Goal: Find specific page/section: Find specific page/section

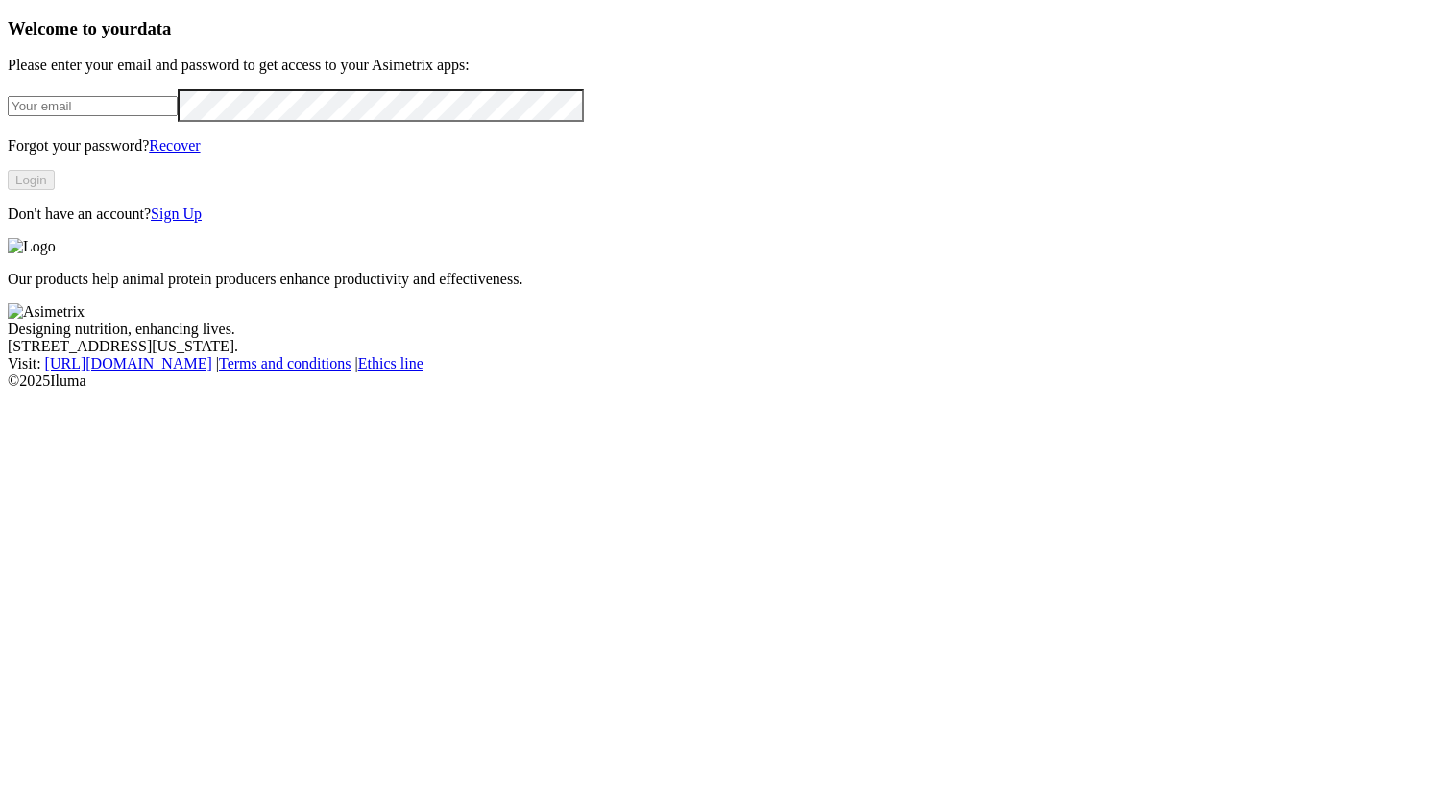
click at [178, 116] on input "email" at bounding box center [93, 106] width 170 height 20
click at [8, 390] on com-1password-button at bounding box center [8, 390] width 0 height 0
type input "alexander.alzate.quintero@asimetrix.co"
click at [55, 190] on button "Login" at bounding box center [31, 180] width 47 height 20
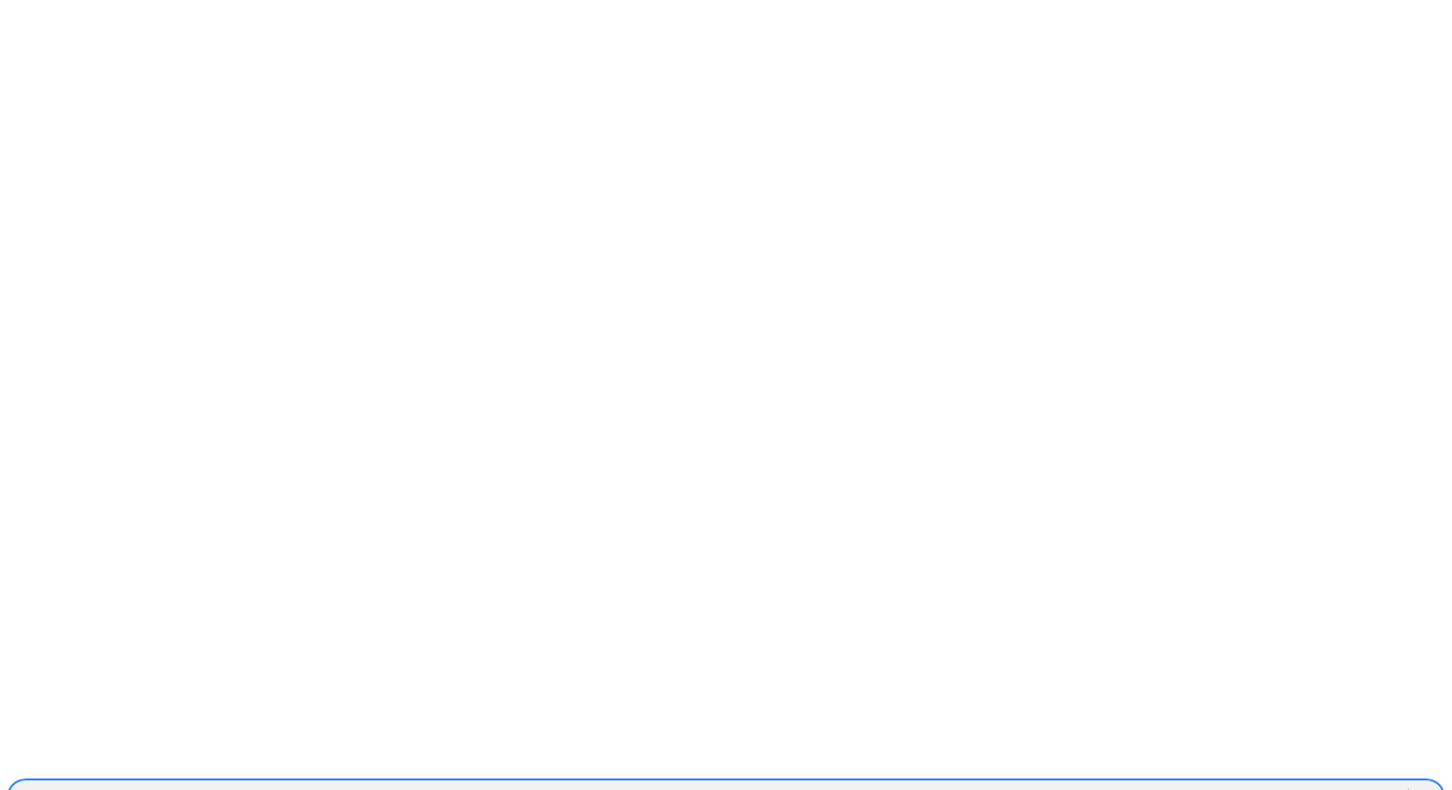
click at [184, 789] on div "ALIMENTOSCARNICOS" at bounding box center [101, 797] width 166 height 17
type input "galo"
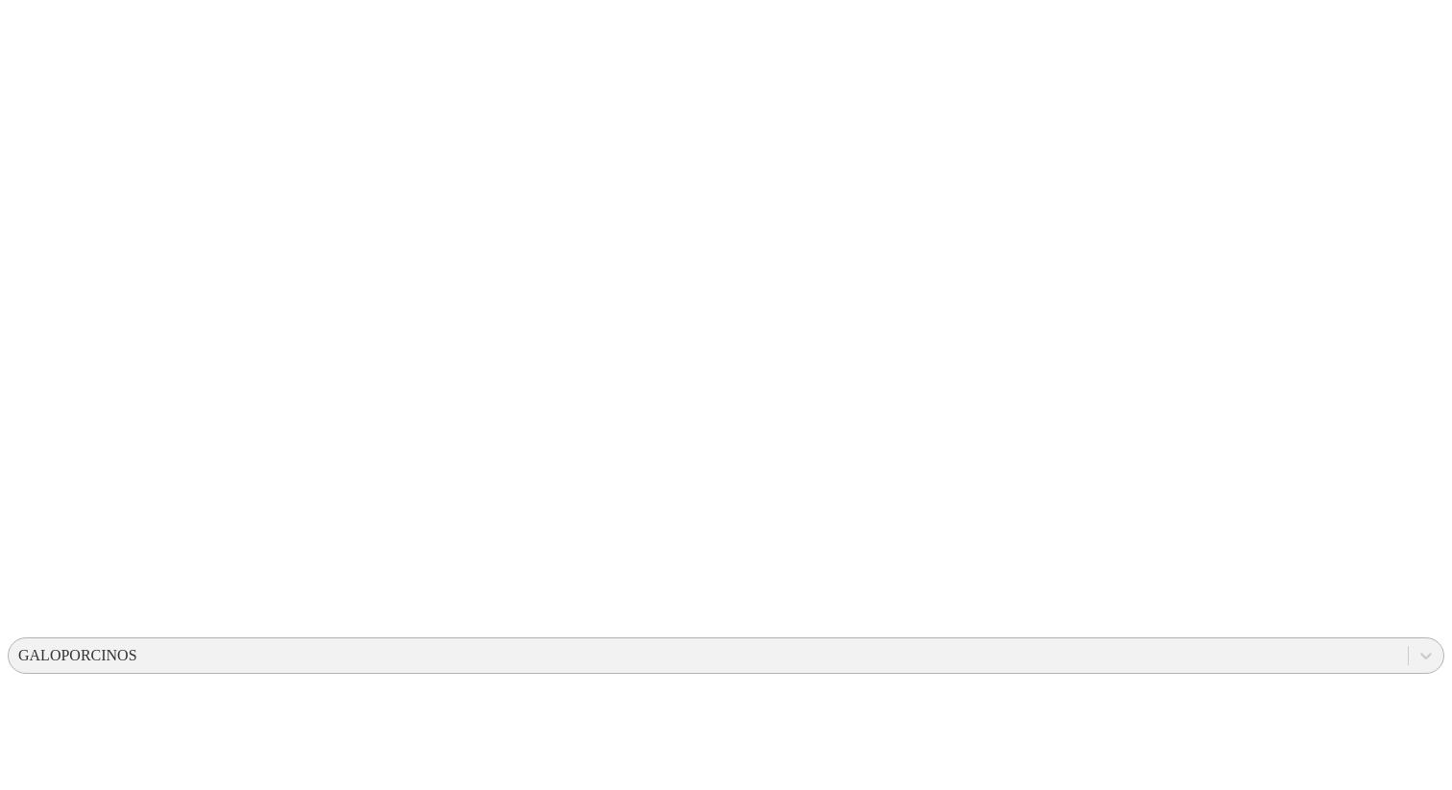
scroll to position [109, 0]
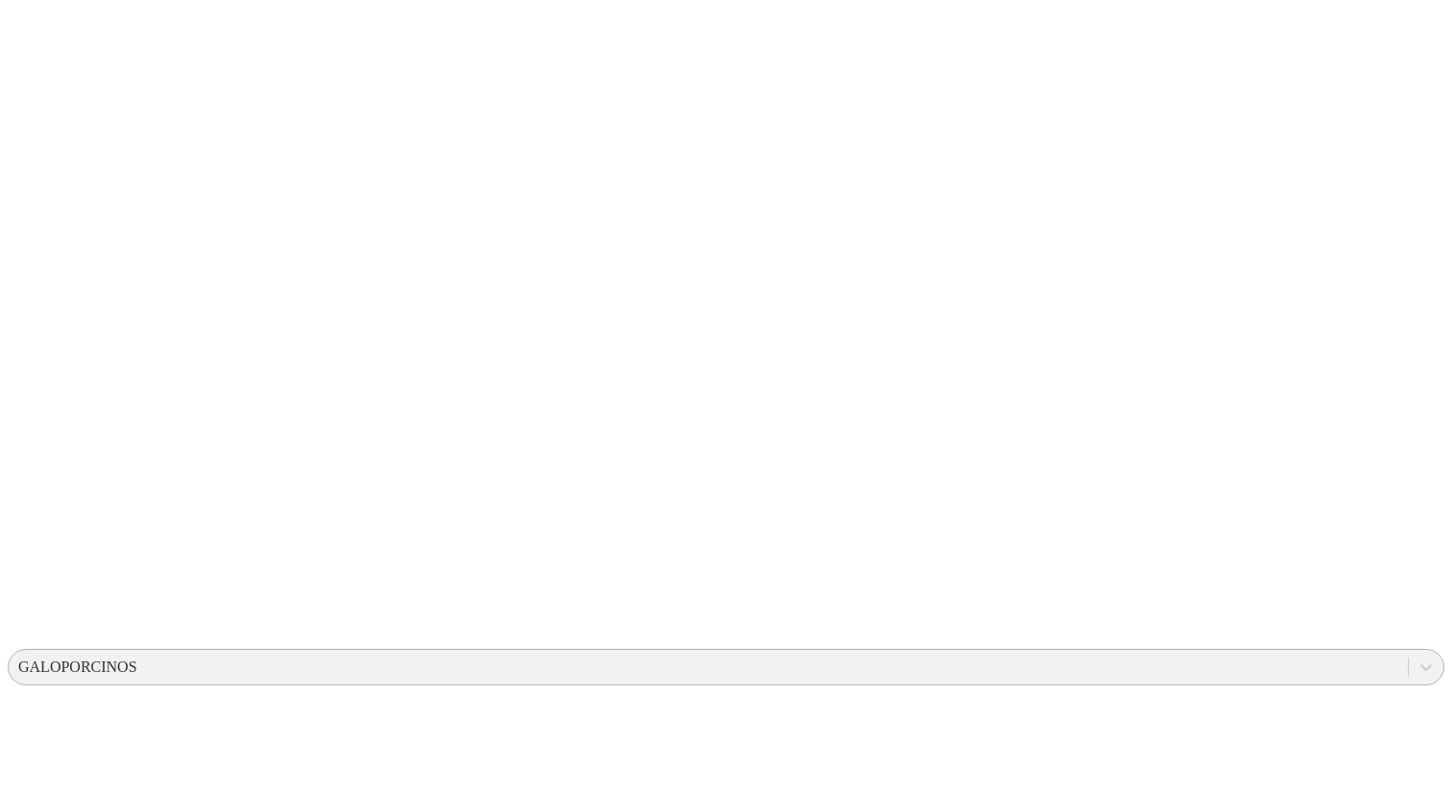
scroll to position [0, 0]
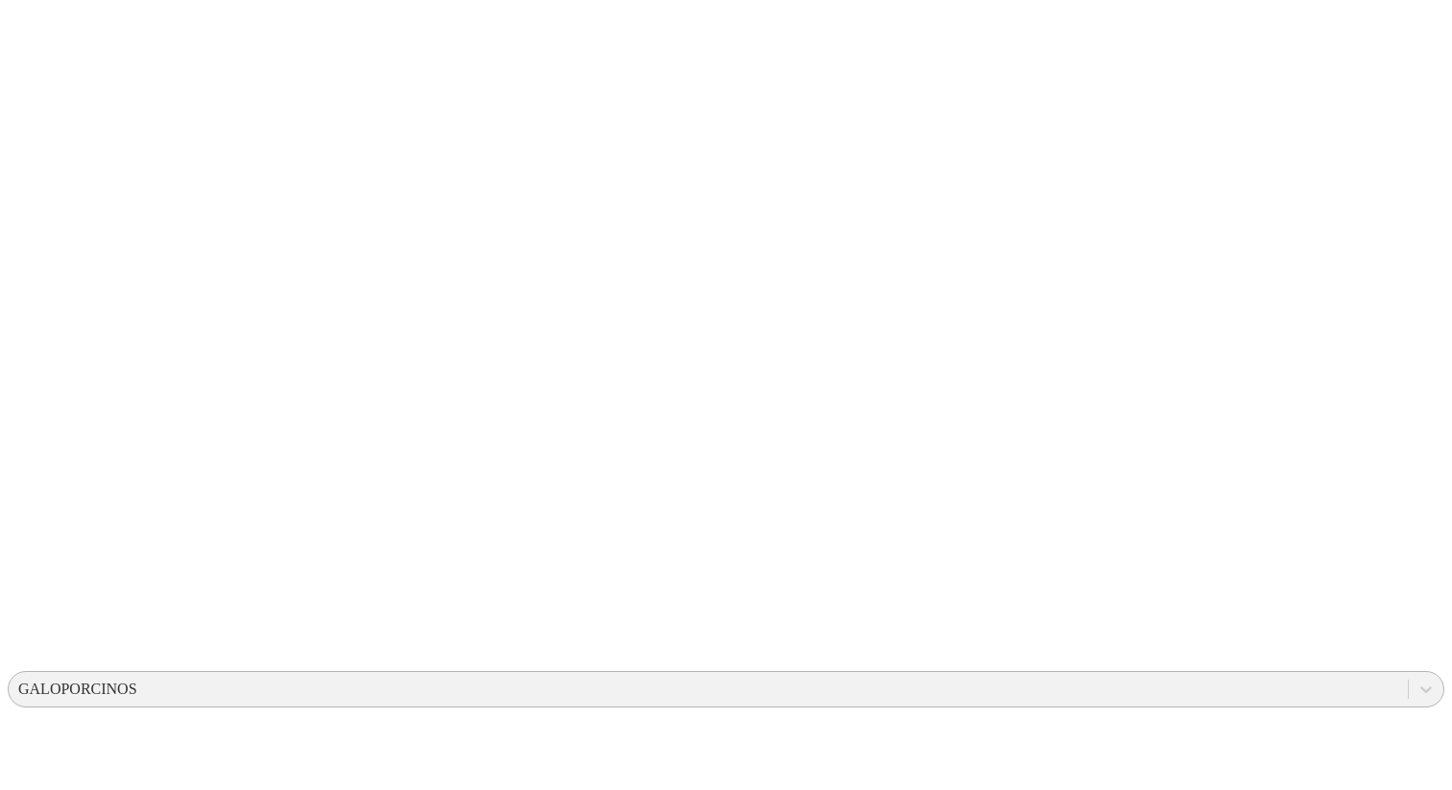
scroll to position [120, 0]
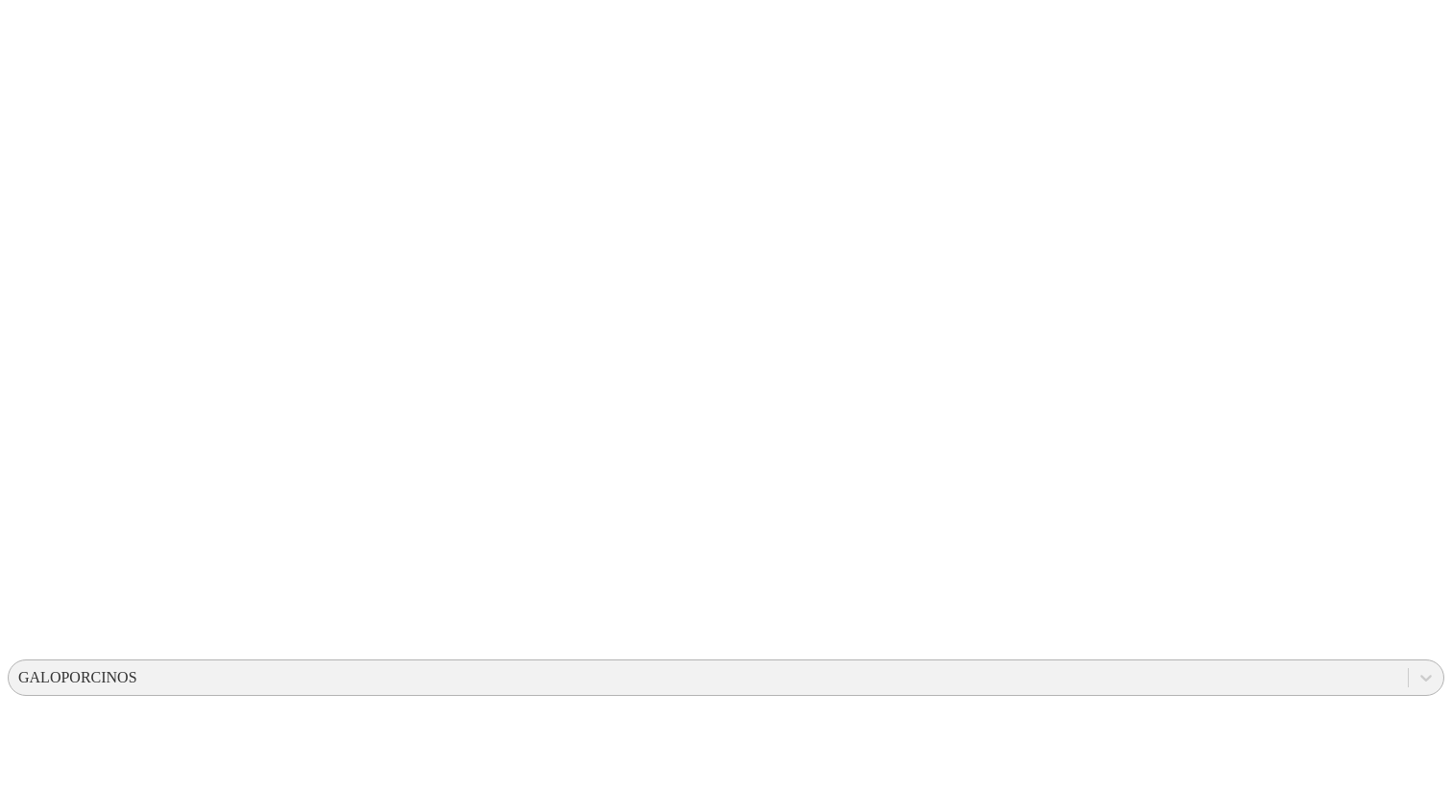
copy td "[PERSON_NAME]"
drag, startPoint x: 326, startPoint y: 509, endPoint x: 266, endPoint y: 509, distance: 60.5
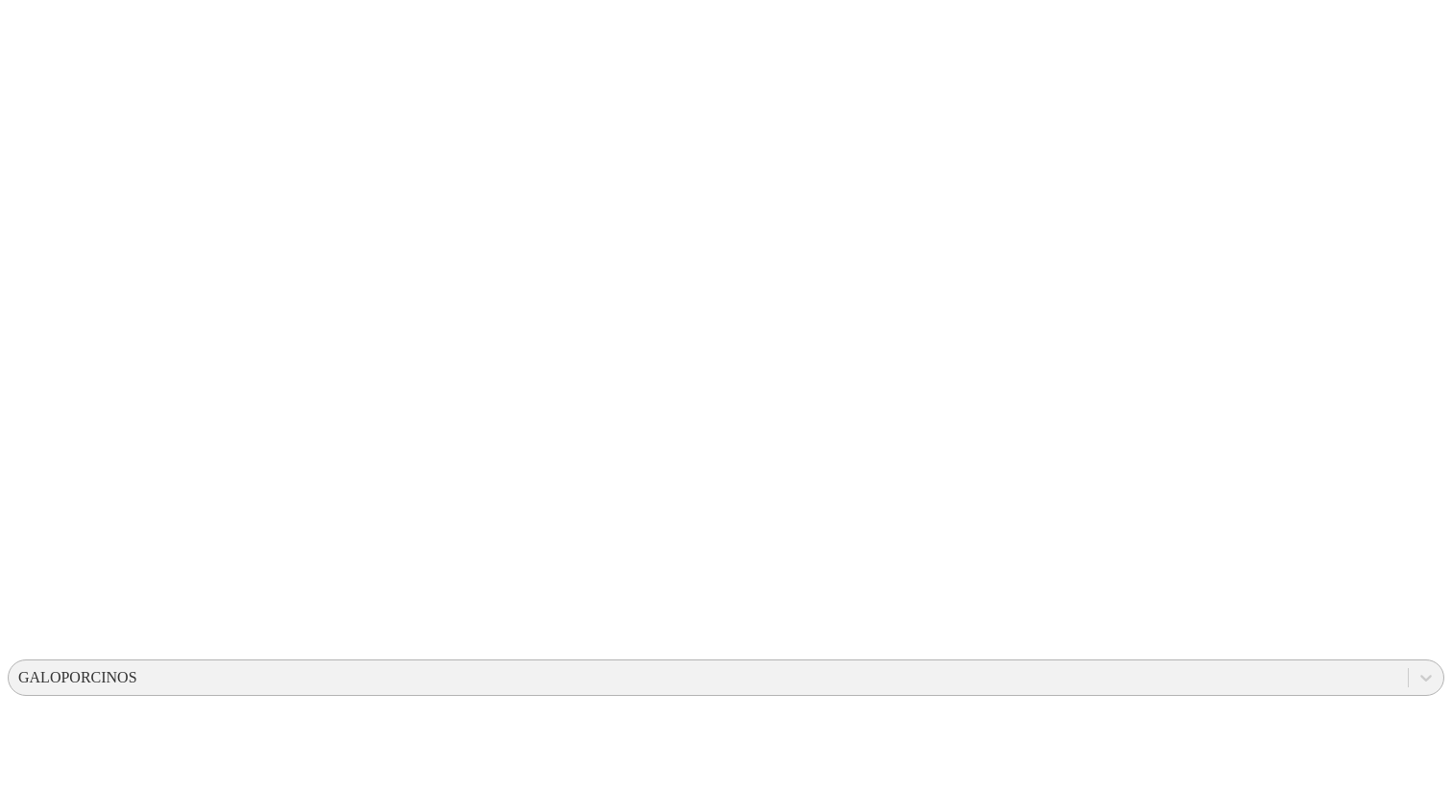
copy td "23-25"
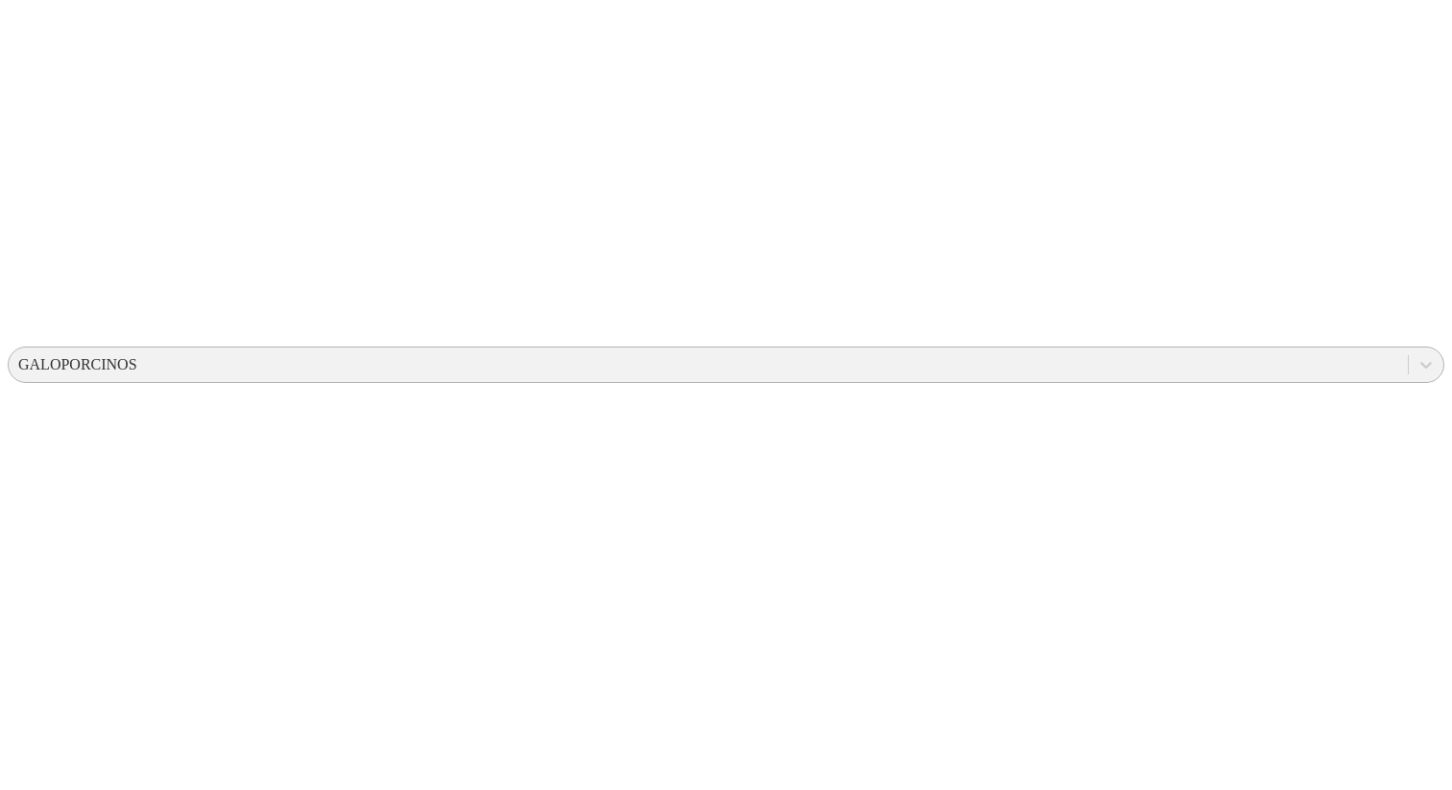
scroll to position [621, 0]
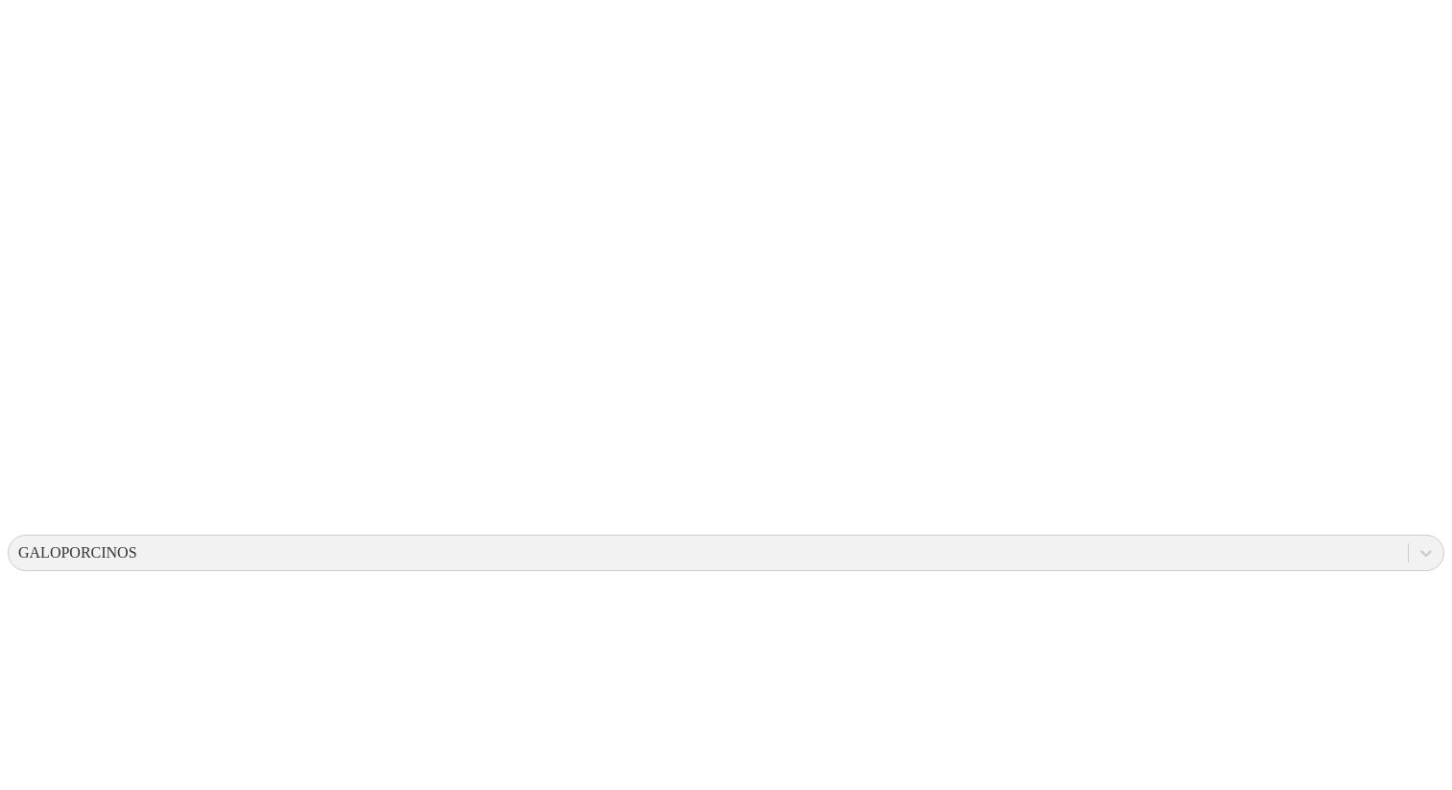
scroll to position [60, 0]
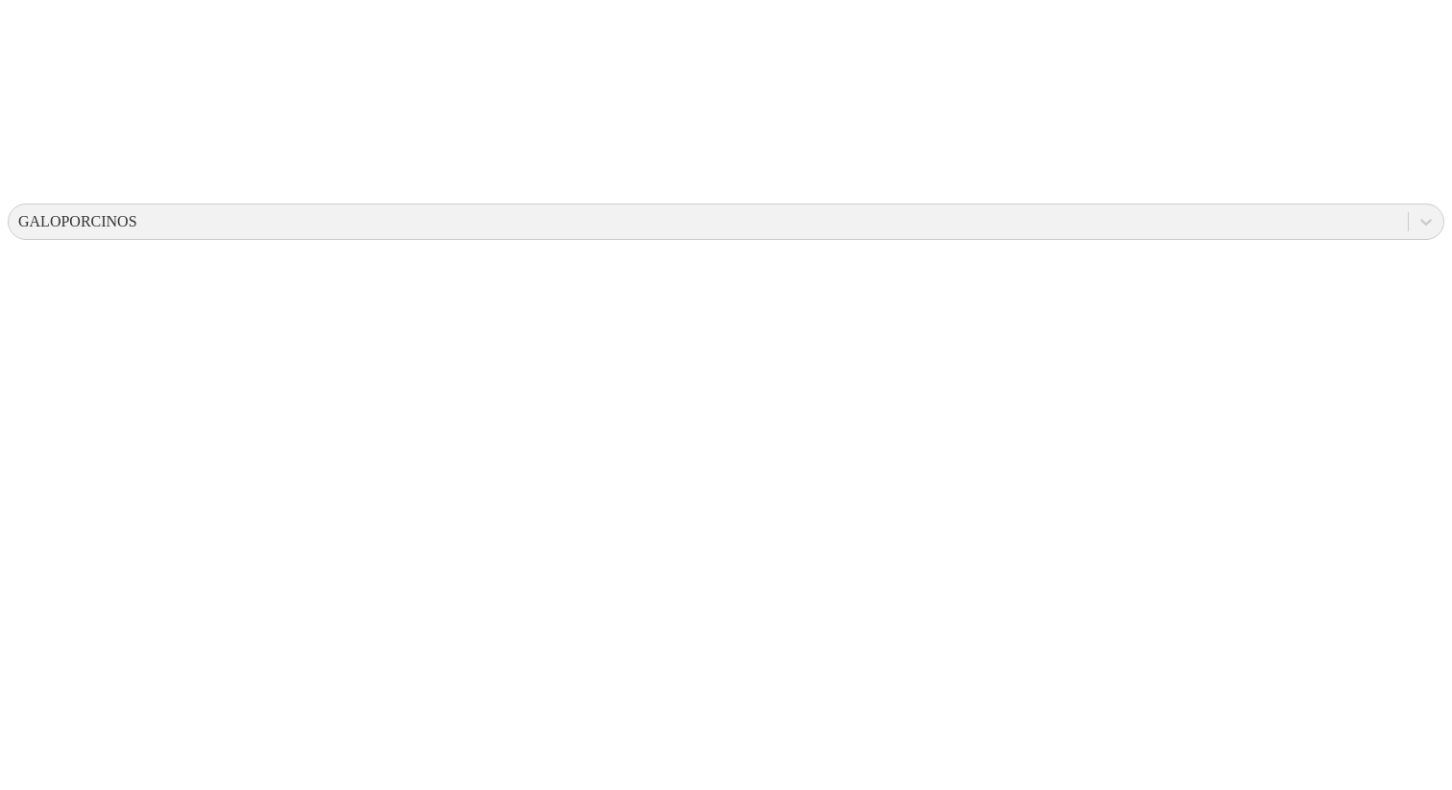
scroll to position [621, 0]
